Goal: Check status

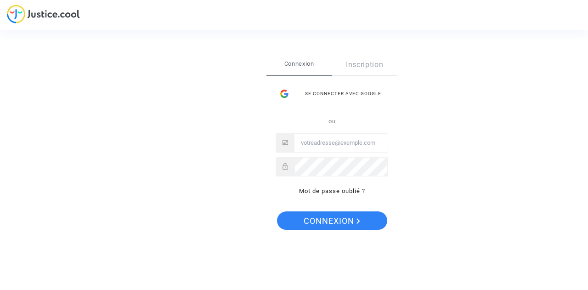
type input "[EMAIL_ADDRESS][DOMAIN_NAME]"
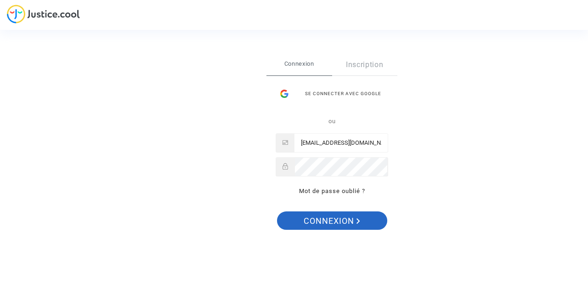
drag, startPoint x: 337, startPoint y: 223, endPoint x: 329, endPoint y: 221, distance: 7.9
click at [337, 223] on span "Connexion" at bounding box center [332, 220] width 56 height 19
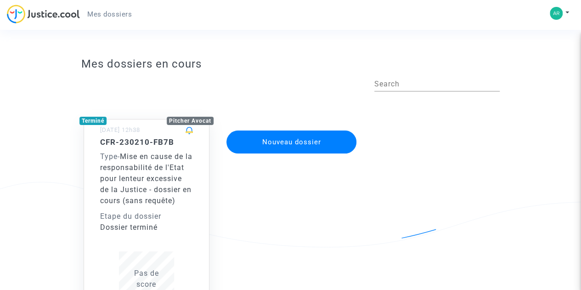
click at [142, 186] on span "Mise en cause de la responsabilité de l'Etat pour lenteur excessive de la Justi…" at bounding box center [146, 178] width 92 height 53
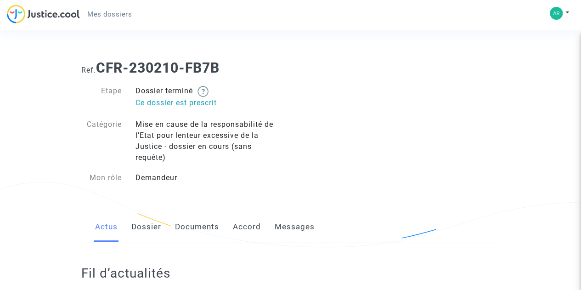
click at [285, 223] on link "Messages" at bounding box center [295, 227] width 40 height 30
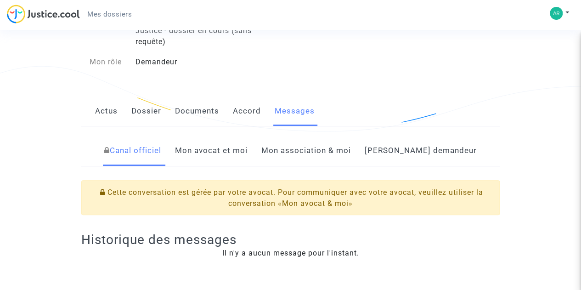
scroll to position [138, 0]
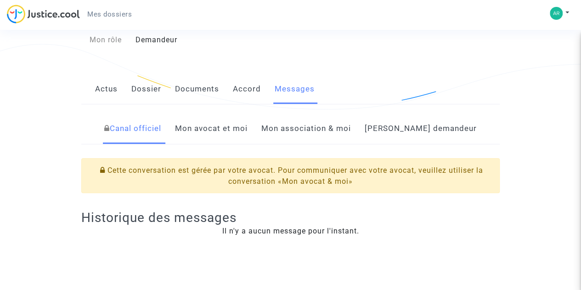
click at [248, 131] on link "Mon avocat et moi" at bounding box center [211, 128] width 73 height 30
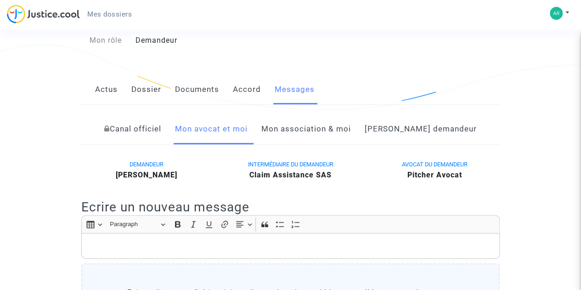
scroll to position [138, 0]
click at [331, 132] on link "Mon association & moi" at bounding box center [306, 128] width 90 height 30
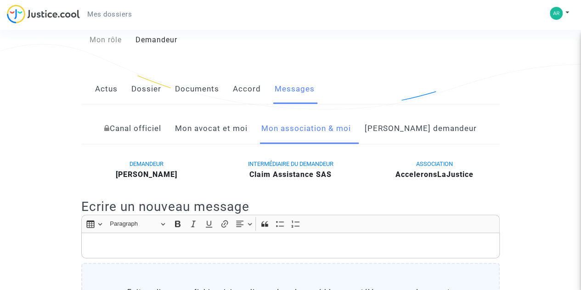
click at [406, 129] on link "[PERSON_NAME] demandeur" at bounding box center [421, 128] width 112 height 30
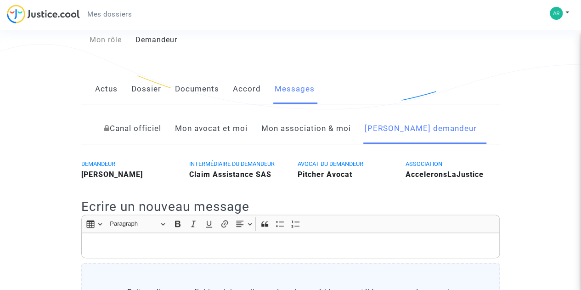
click at [248, 91] on link "Accord" at bounding box center [247, 89] width 28 height 30
